Goal: Task Accomplishment & Management: Manage account settings

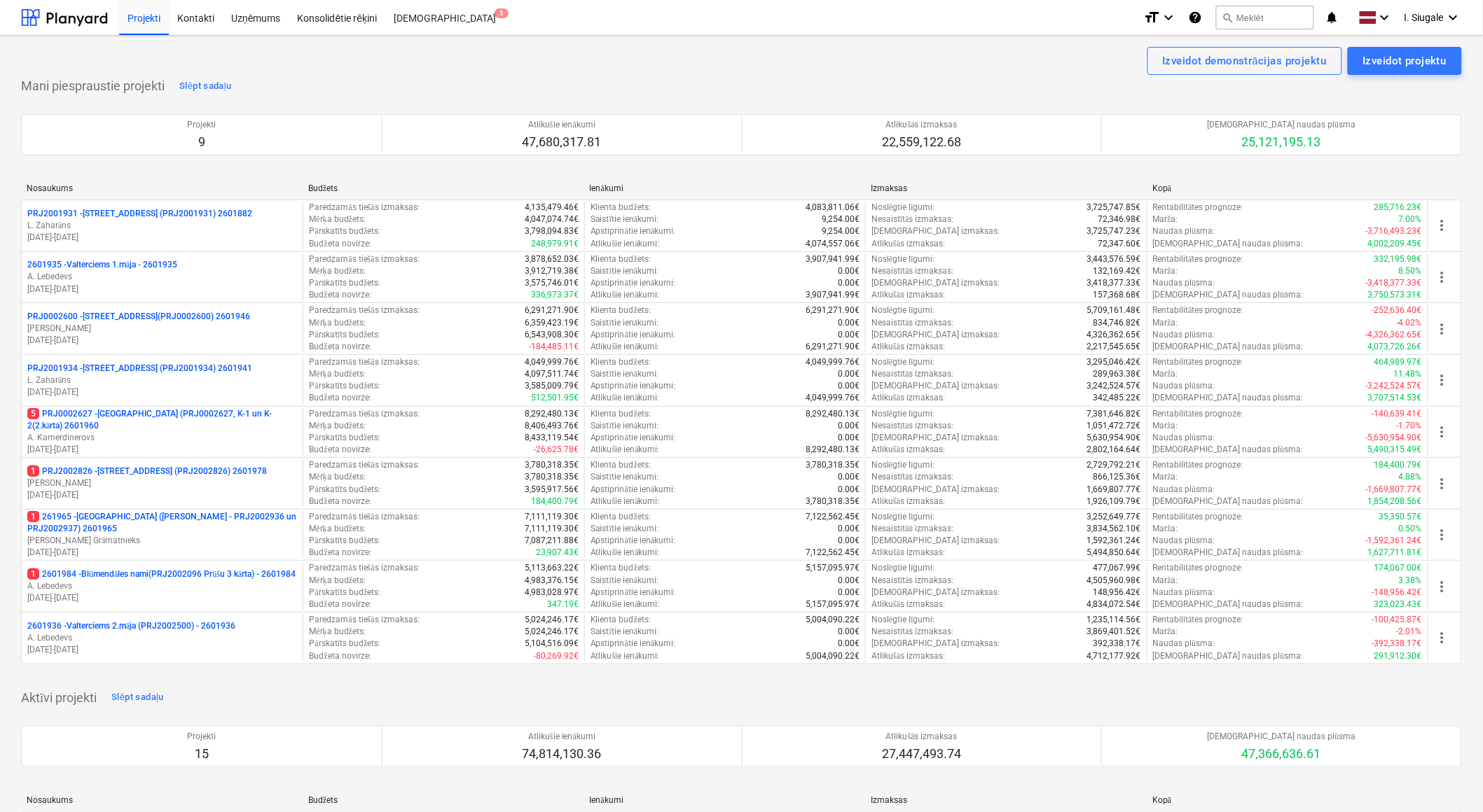
drag, startPoint x: 152, startPoint y: 424, endPoint x: 180, endPoint y: 430, distance: 28.6
click at [151, 425] on p "5 PRJ0002627 - [GEOGRAPHIC_DATA] (PRJ0002627, K-1 un K-2(2.kārta) 2601960" at bounding box center [162, 420] width 269 height 24
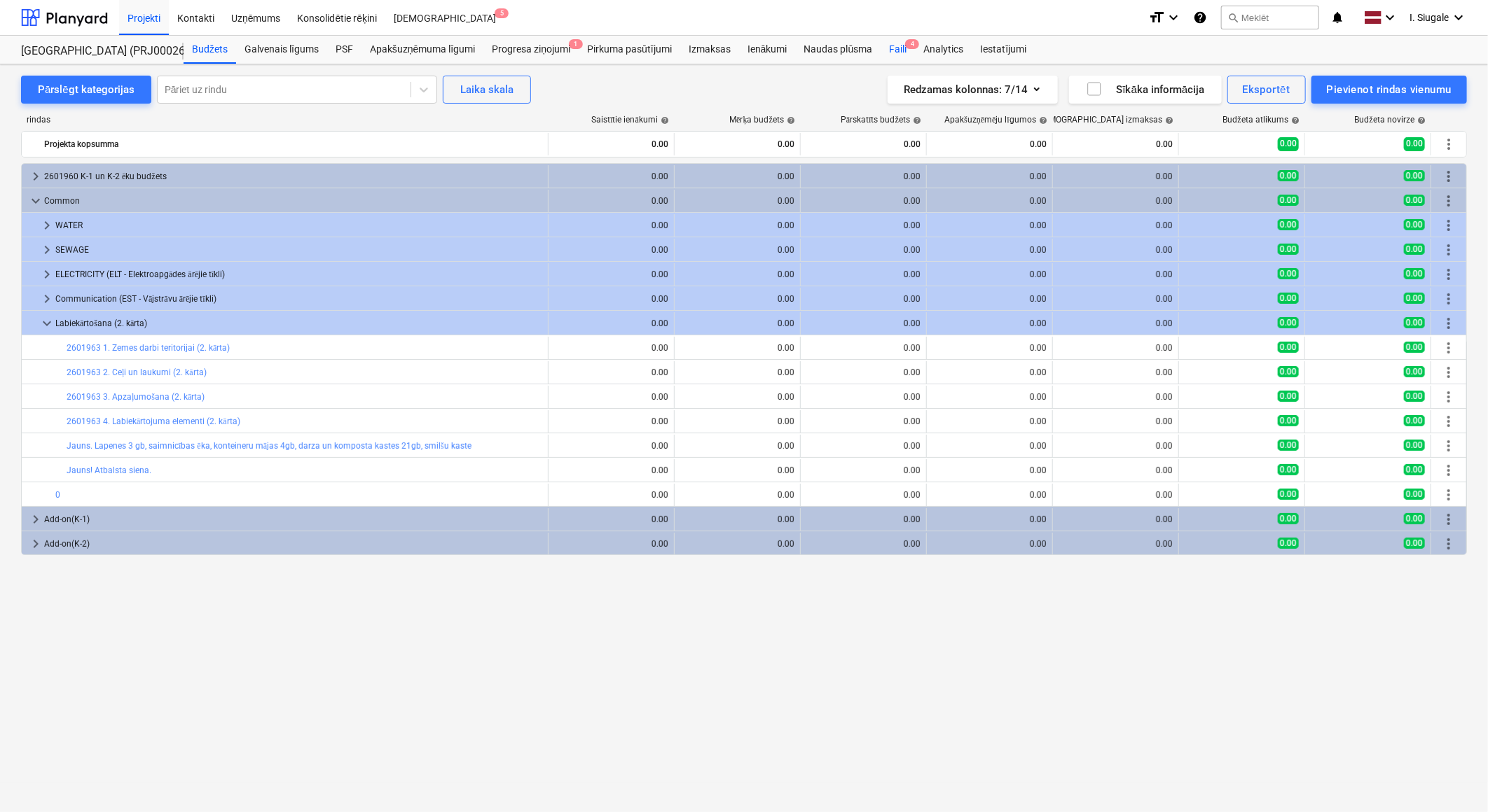
click at [904, 47] on div "Faili 4" at bounding box center [898, 50] width 35 height 28
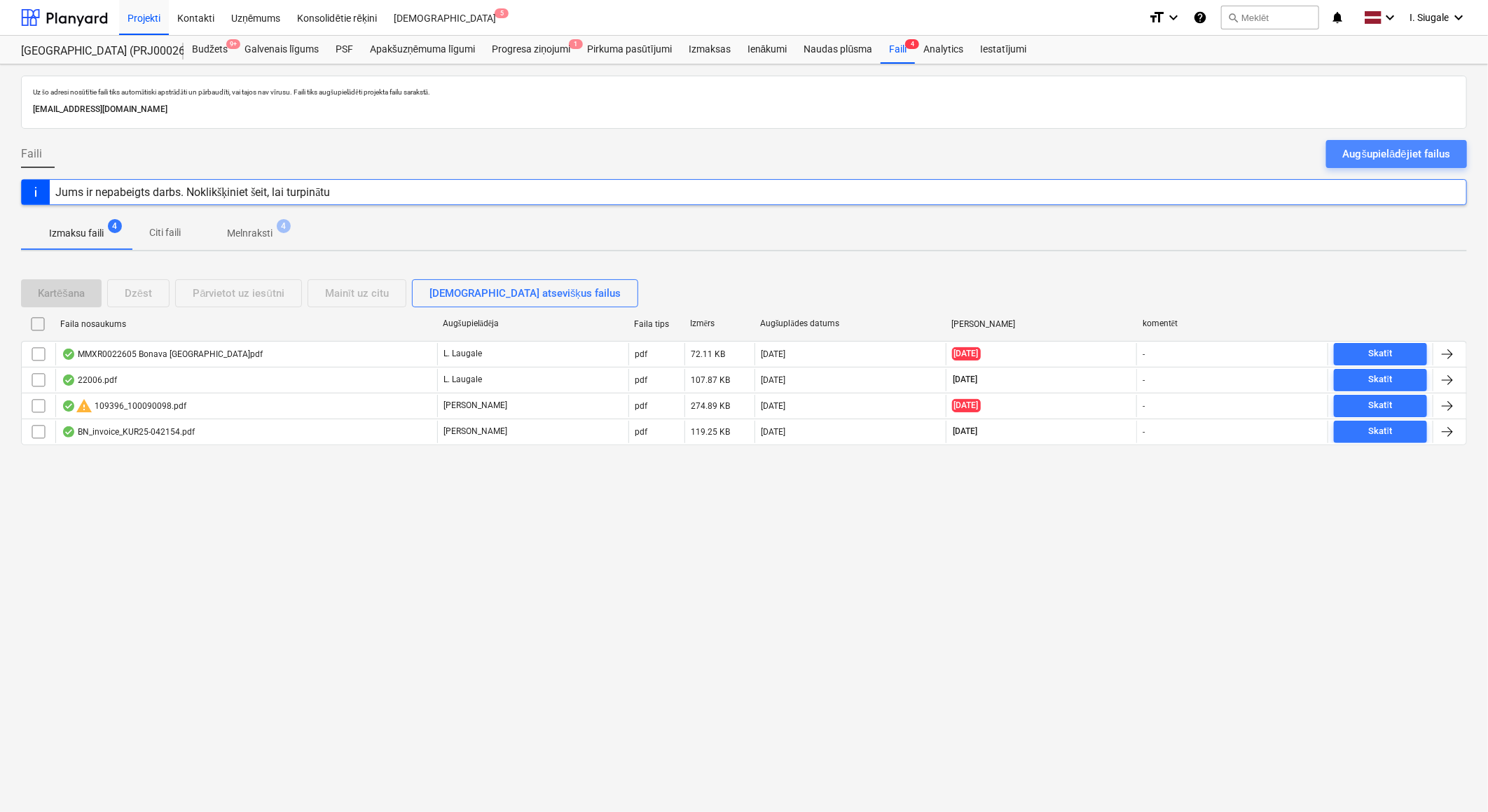
click at [1371, 153] on div "Augšupielādējiet failus" at bounding box center [1397, 154] width 107 height 18
